Goal: Task Accomplishment & Management: Use online tool/utility

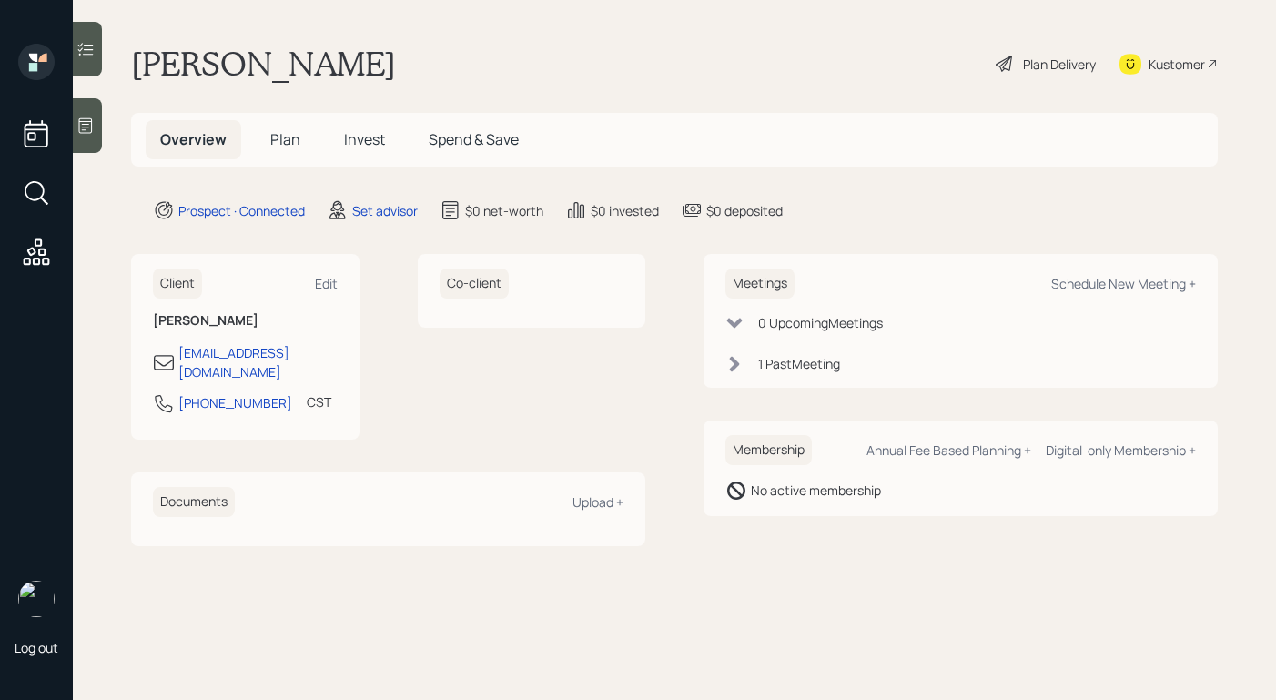
click at [80, 121] on icon at bounding box center [86, 125] width 14 height 15
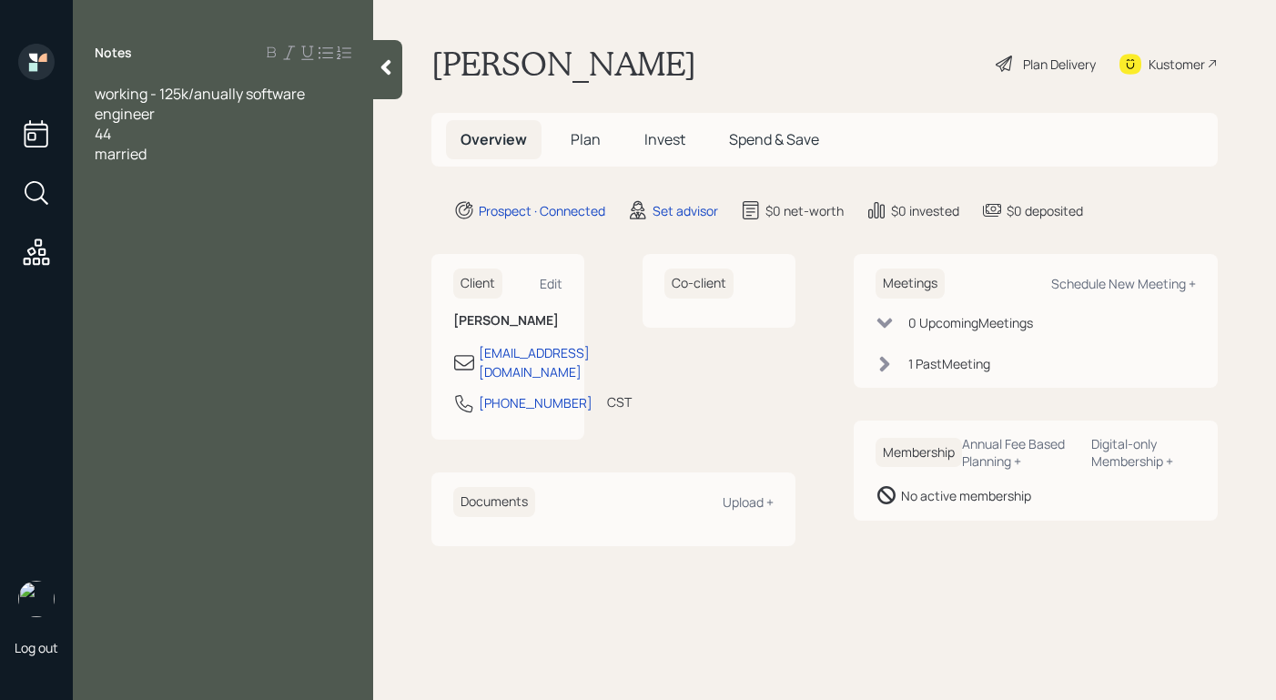
click at [208, 99] on span "working - 125k/anually software engineer" at bounding box center [201, 104] width 213 height 40
click at [225, 164] on div at bounding box center [223, 174] width 257 height 20
click at [845, 7] on main "[PERSON_NAME] Plan Delivery Kustomer Overview Plan Invest Spend & Save Prospect…" at bounding box center [824, 350] width 903 height 700
